Goal: Task Accomplishment & Management: Use online tool/utility

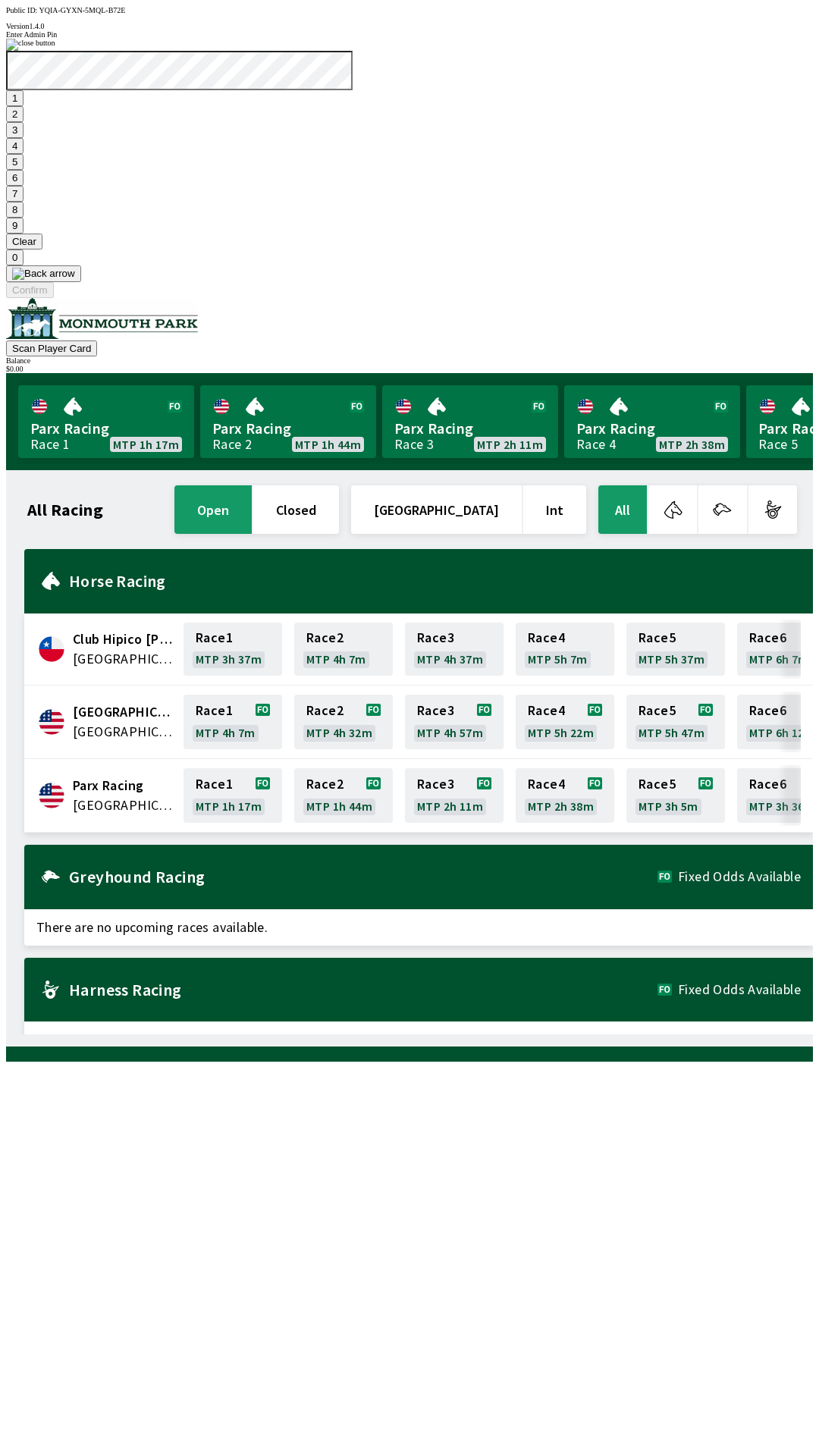
click at [23, 202] on button "7" at bounding box center [14, 194] width 18 height 16
click at [23, 138] on button "3" at bounding box center [14, 129] width 18 height 16
click at [54, 298] on button "Confirm" at bounding box center [29, 290] width 48 height 16
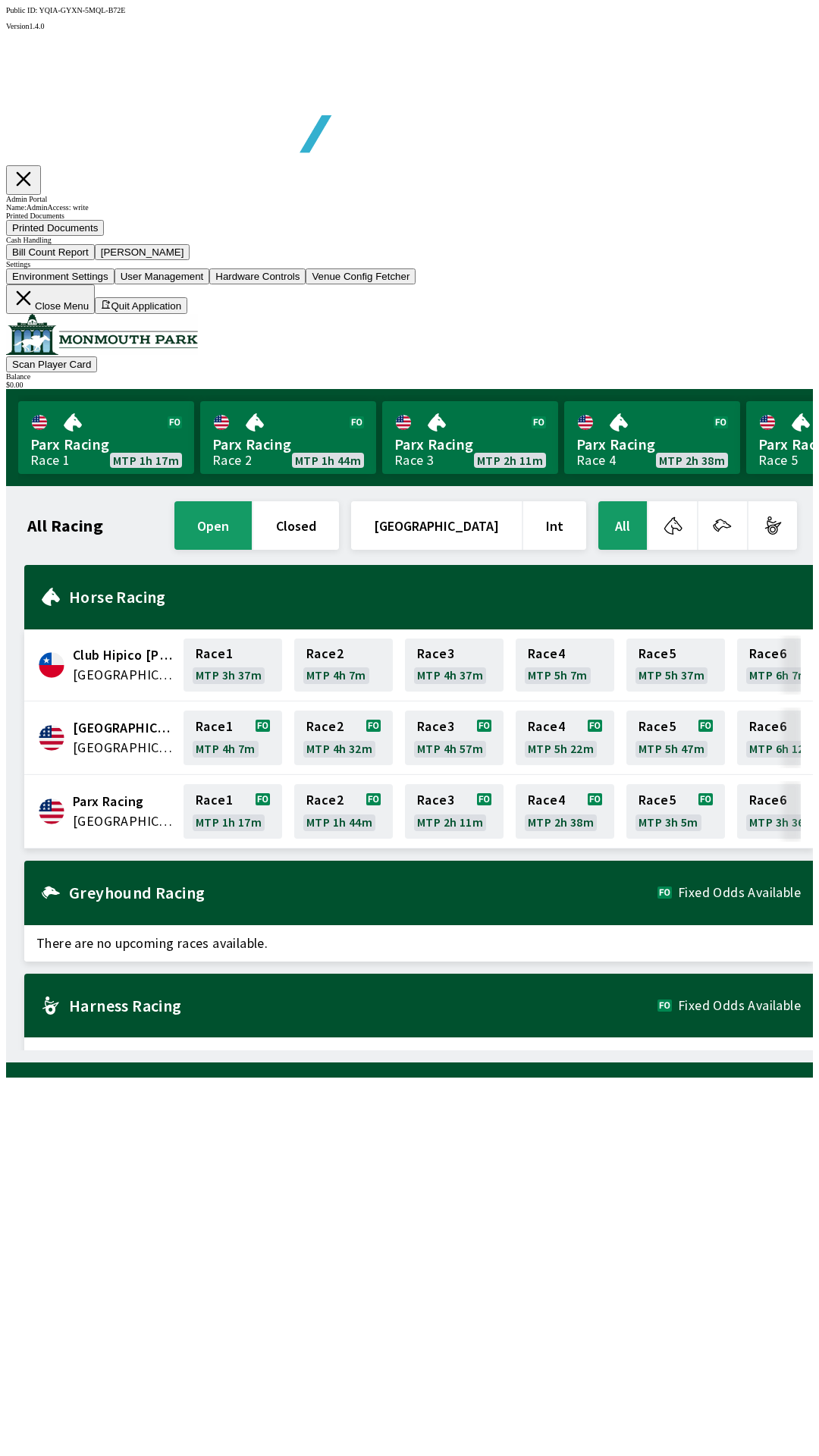
click at [95, 260] on button "Bill Count Report" at bounding box center [50, 252] width 88 height 16
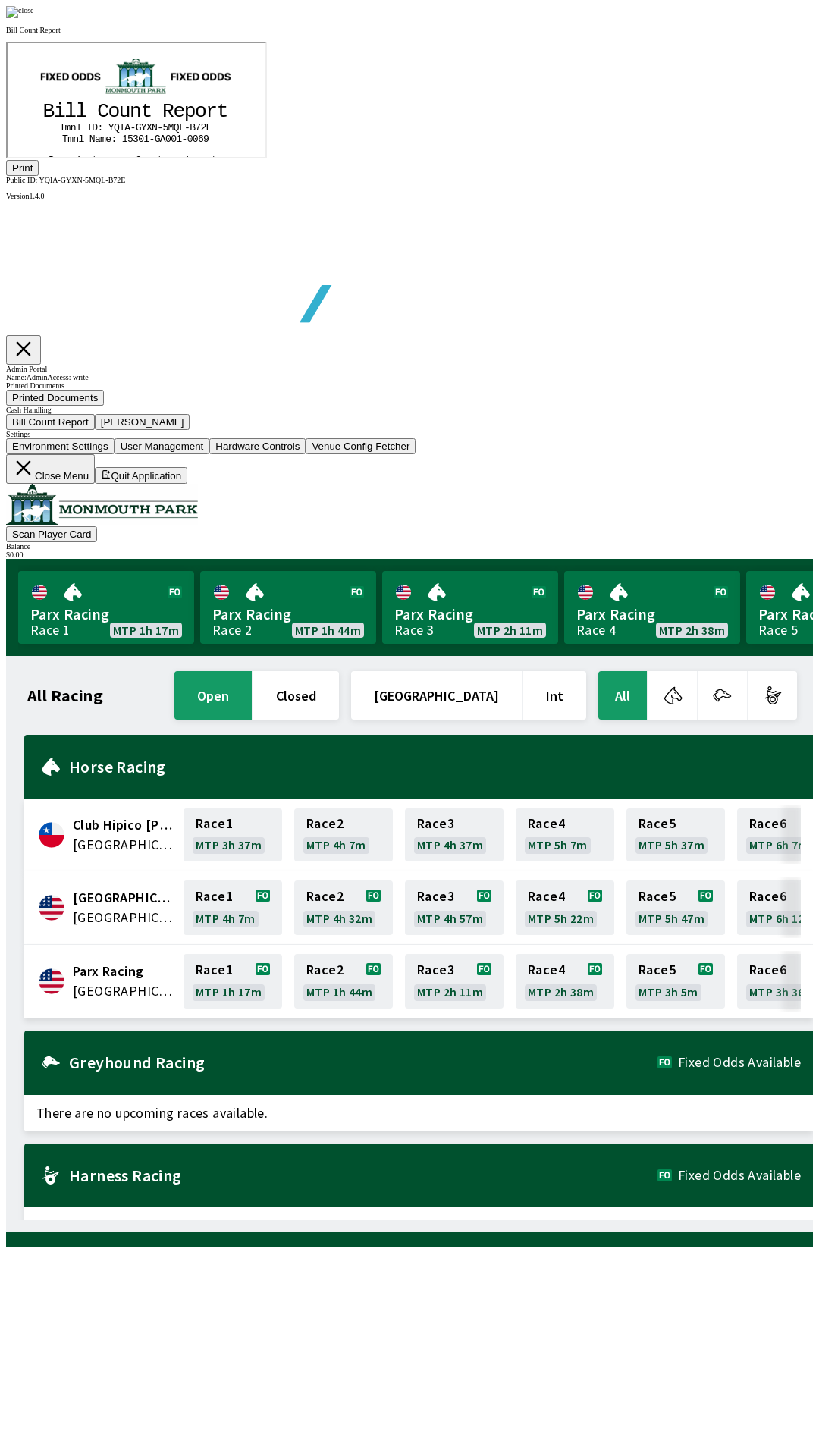
click at [107, 367] on icon at bounding box center [132, 367] width 169 height 0
click at [99, 260] on icon "@import url("[URL][DOMAIN_NAME]"); B i l l C o u n t R e p o r t T m n l I D : …" at bounding box center [134, 295] width 206 height 412
click at [38, 176] on button "Print" at bounding box center [22, 168] width 33 height 16
click at [697, 18] on div at bounding box center [409, 12] width 807 height 13
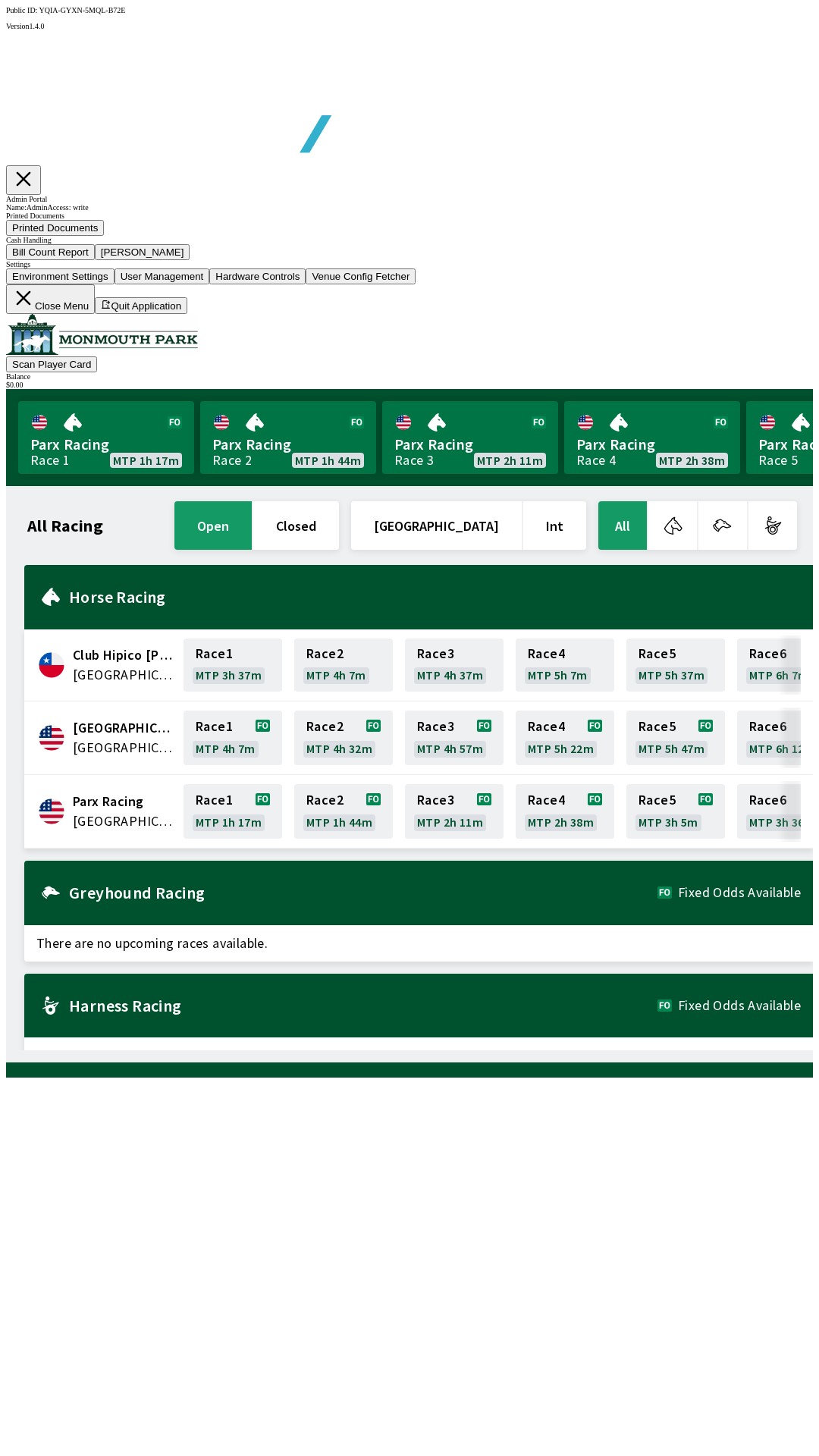
click at [190, 260] on button "[PERSON_NAME]" at bounding box center [143, 252] width 95 height 16
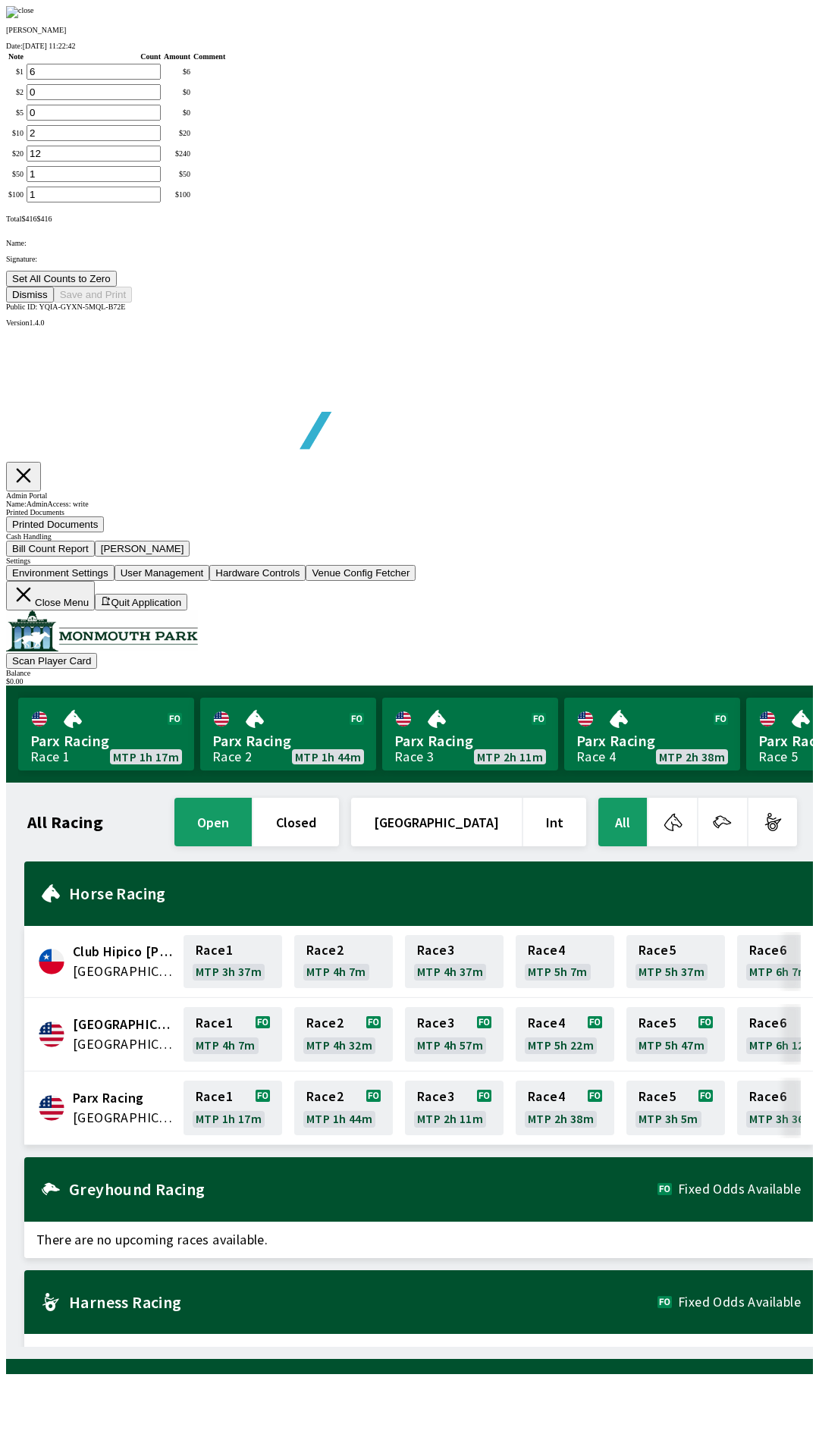
click at [117, 286] on button "Set All Counts to Zero" at bounding box center [61, 278] width 111 height 16
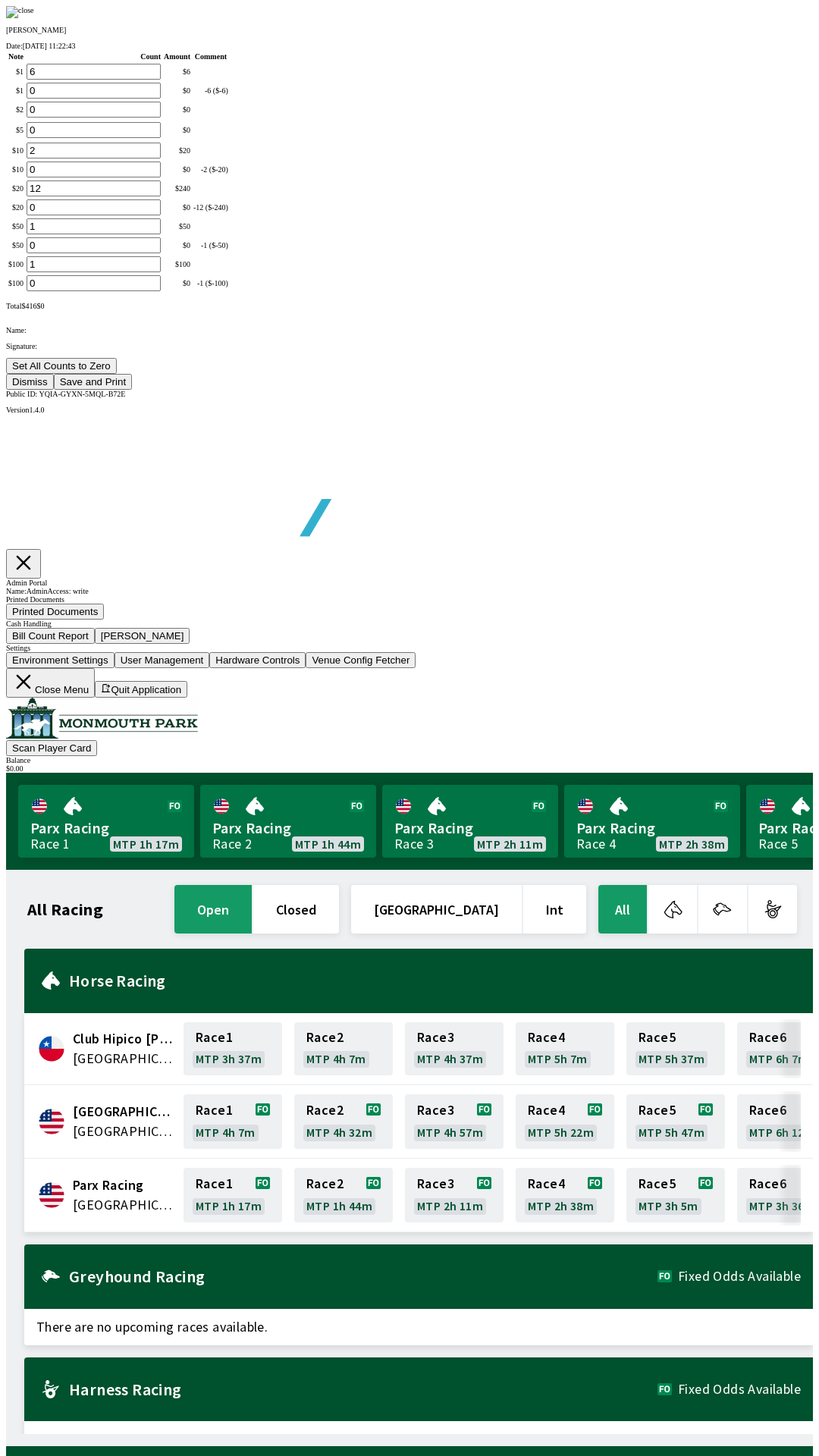
click at [132, 390] on button "Save and Print" at bounding box center [94, 382] width 78 height 16
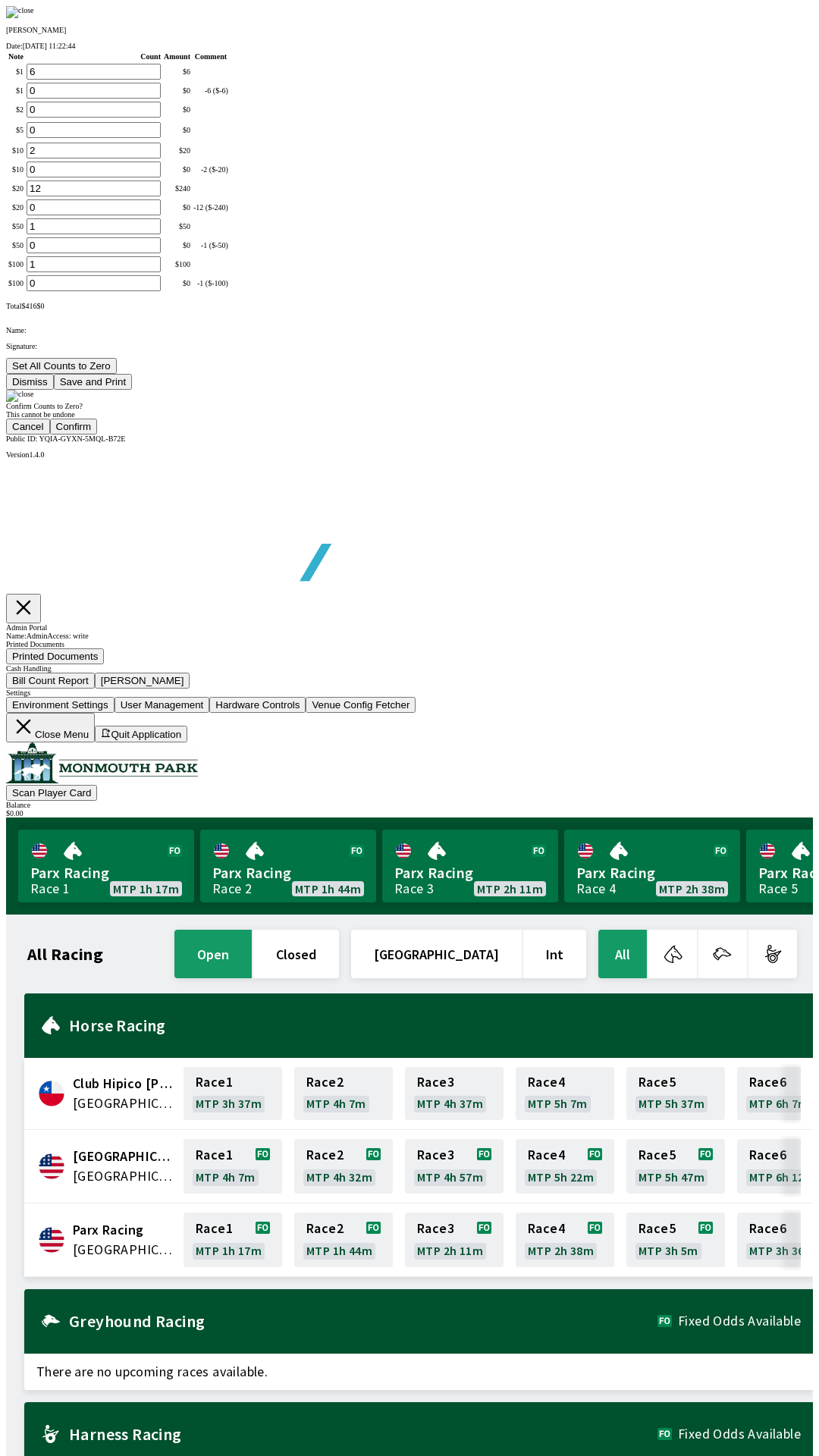
click at [98, 435] on button "Confirm" at bounding box center [73, 426] width 48 height 16
type input "0"
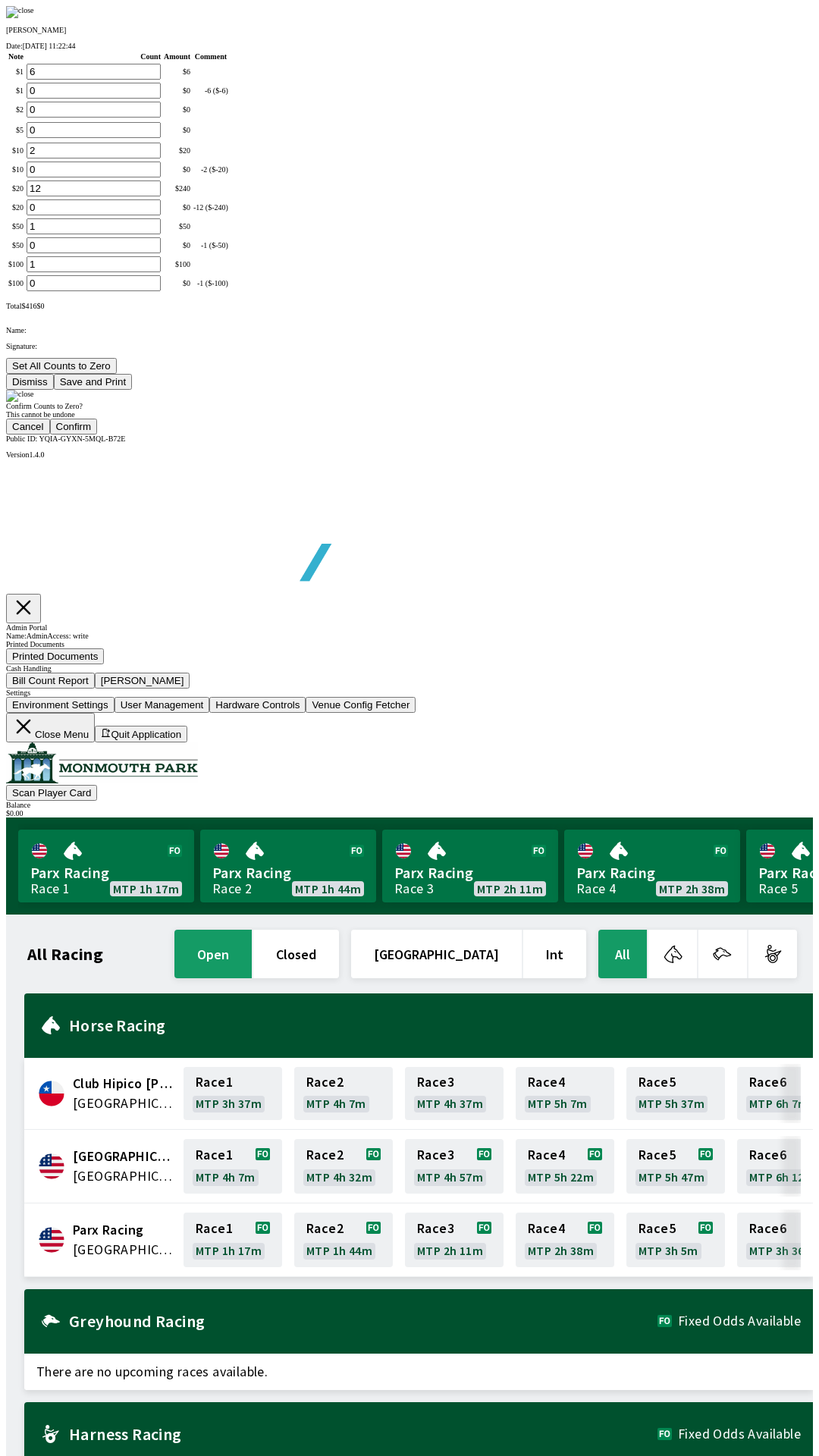
type input "0"
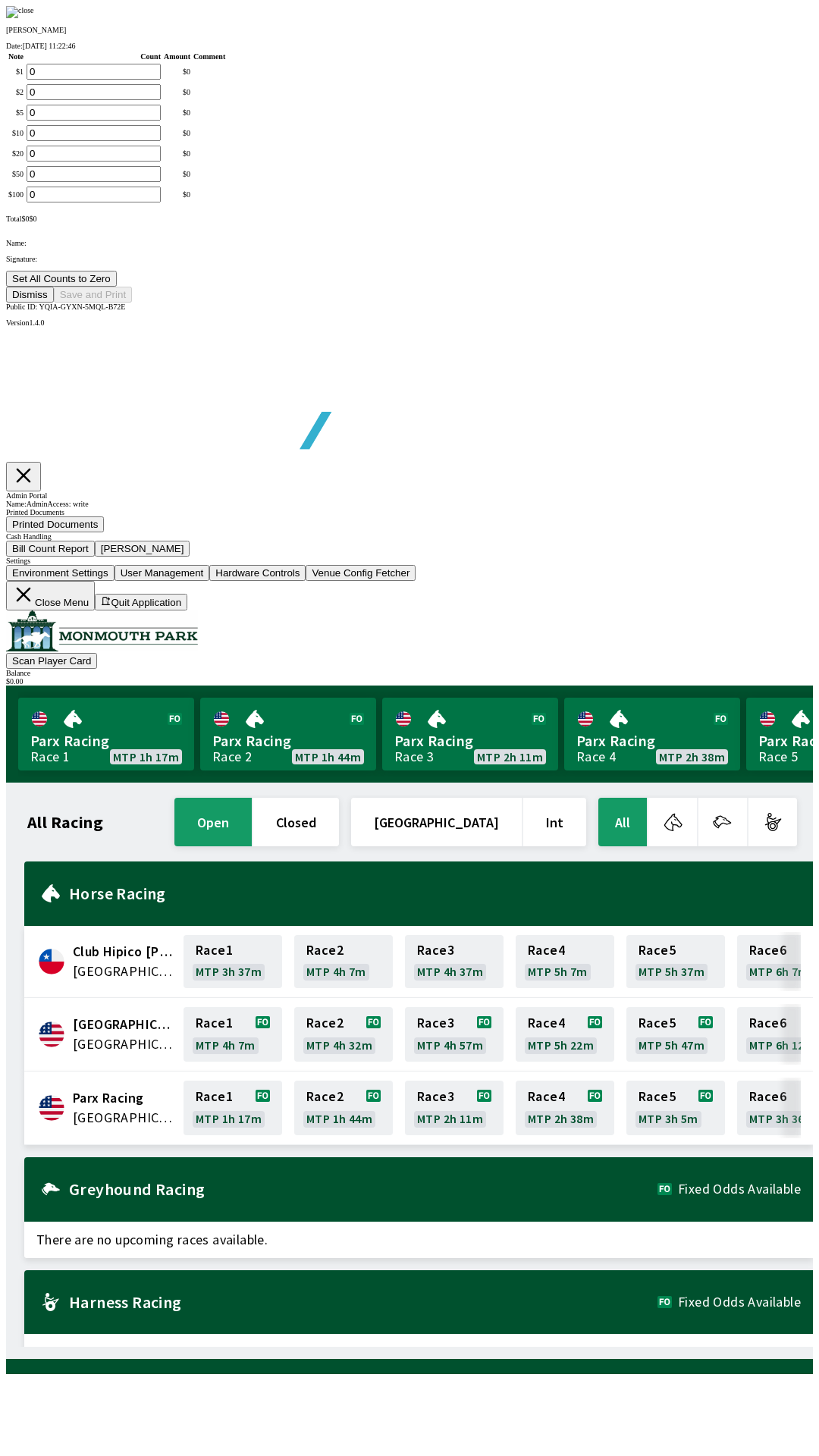
click at [54, 302] on button "Dismiss" at bounding box center [29, 294] width 48 height 16
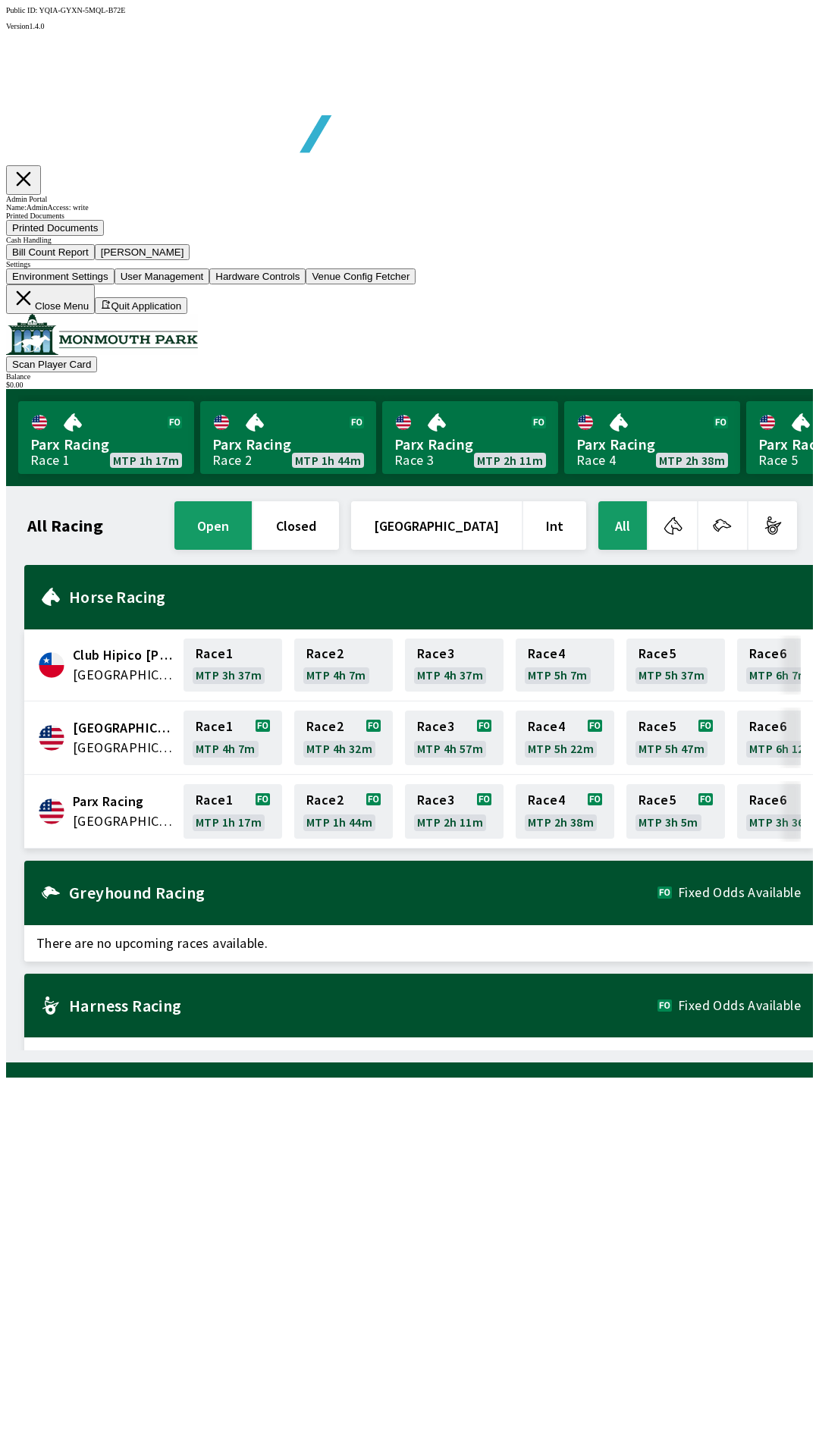
click at [95, 314] on button "Close Menu" at bounding box center [50, 299] width 88 height 29
